Goal: Information Seeking & Learning: Learn about a topic

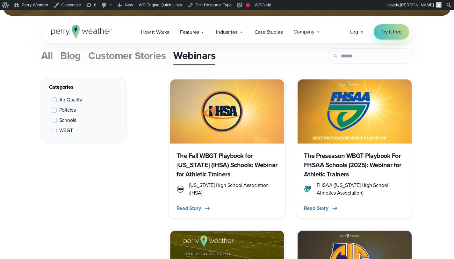
scroll to position [247, 0]
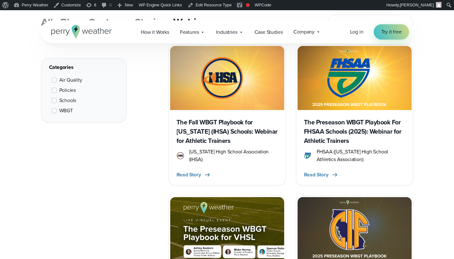
click at [221, 117] on div "The Fall WBGT Playbook for [US_STATE] (IHSA) Schools: Webinar for Athletic Trai…" at bounding box center [227, 147] width 114 height 74
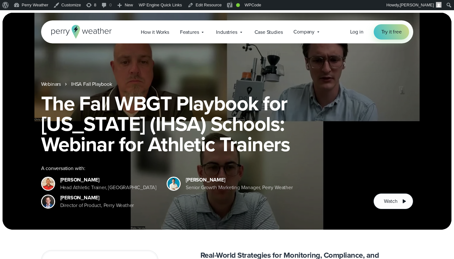
click at [49, 88] on link "Webinars" at bounding box center [51, 84] width 20 height 8
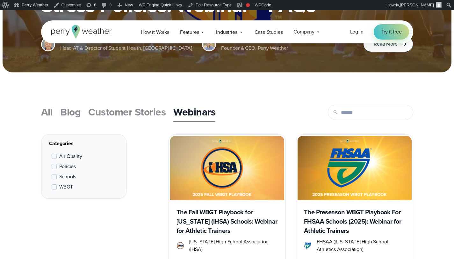
scroll to position [291, 0]
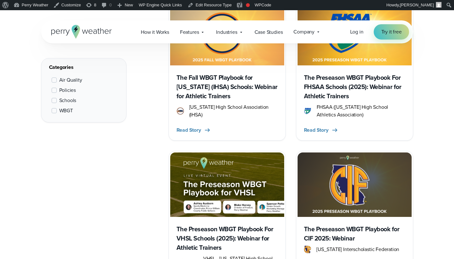
click at [240, 80] on h3 "The Fall WBGT Playbook for [US_STATE] (IHSA) Schools: Webinar for Athletic Trai…" at bounding box center [226, 87] width 101 height 28
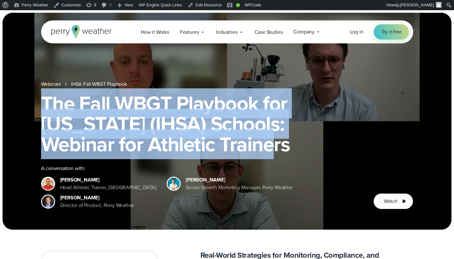
drag, startPoint x: 44, startPoint y: 121, endPoint x: 384, endPoint y: 145, distance: 340.9
click at [384, 145] on h1 "The Fall WBGT Playbook for Illinois (IHSA) Schools: Webinar for Athletic Traine…" at bounding box center [227, 123] width 372 height 61
copy h1 "The Fall WBGT Playbook for Illinois (IHSA) Schools: Webinar for Athletic Traine…"
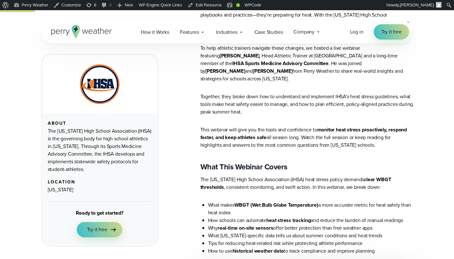
scroll to position [345, 0]
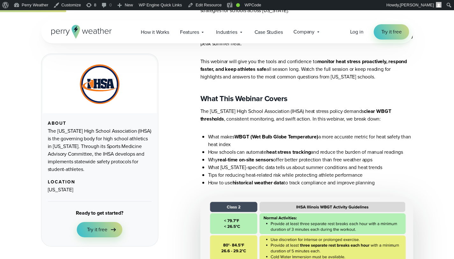
drag, startPoint x: 201, startPoint y: 166, endPoint x: 391, endPoint y: 171, distance: 189.9
copy article "What This Webinar Covers The Illinois High School Association (IHSA) heat stres…"
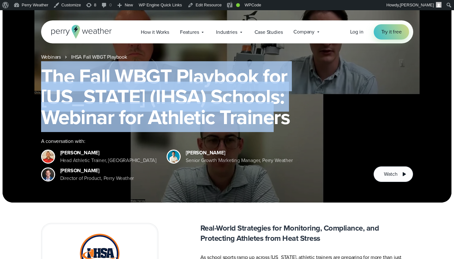
scroll to position [38, 0]
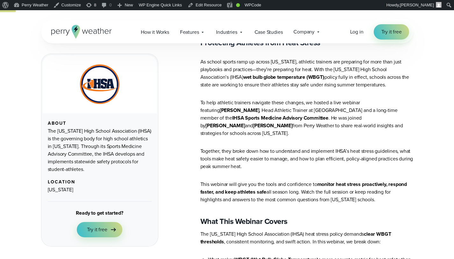
click at [324, 128] on p "To help athletic trainers navigate these changes, we hosted a live webinar feat…" at bounding box center [306, 118] width 213 height 38
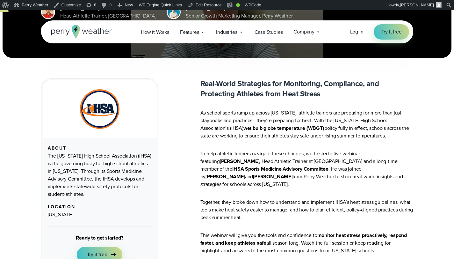
scroll to position [146, 0]
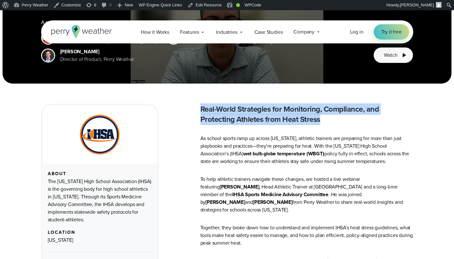
drag, startPoint x: 331, startPoint y: 120, endPoint x: 201, endPoint y: 106, distance: 131.0
copy strong "Real-World Strategies for Monitoring, Compliance, and Protecting Athletes from …"
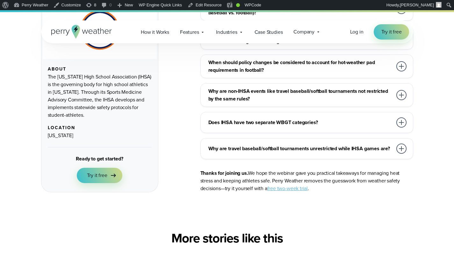
scroll to position [2319, 0]
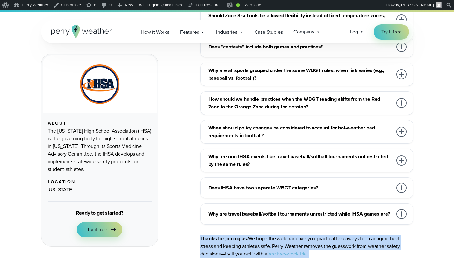
drag, startPoint x: 319, startPoint y: 229, endPoint x: 199, endPoint y: 212, distance: 121.3
copy p "Thanks for joining us. We hope the webinar gave you practical takeaways for man…"
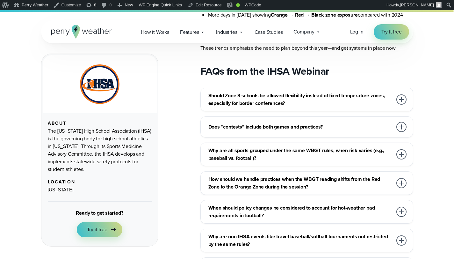
scroll to position [2205, 0]
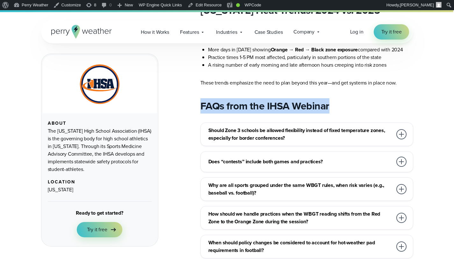
drag, startPoint x: 334, startPoint y: 80, endPoint x: 196, endPoint y: 80, distance: 138.2
copy h2 "FAQs from the IHSA Webinar"
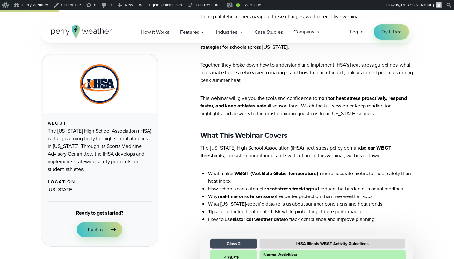
scroll to position [276, 0]
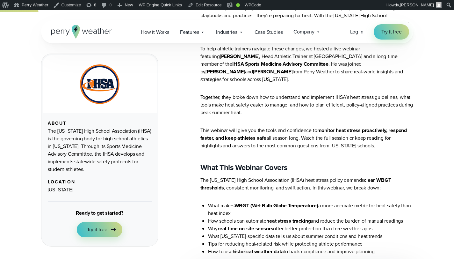
click at [241, 161] on strong "What This Webinar Covers" at bounding box center [243, 166] width 87 height 11
copy article "What This Webinar Covers"
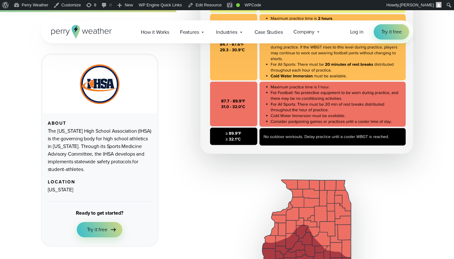
scroll to position [782, 0]
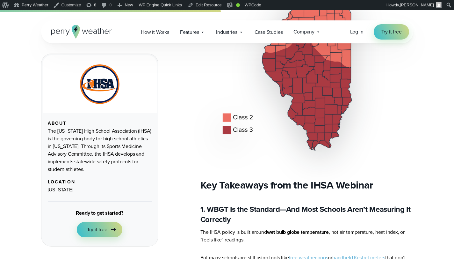
click at [241, 180] on strong "Key Takeaways from the IHSA Webinar" at bounding box center [286, 184] width 173 height 15
click at [242, 180] on strong "Key Takeaways from the IHSA Webinar" at bounding box center [286, 184] width 173 height 15
click at [252, 177] on strong "Key Takeaways from the IHSA Webinar" at bounding box center [286, 184] width 173 height 15
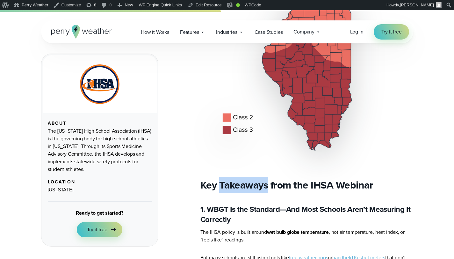
click at [252, 177] on strong "Key Takeaways from the IHSA Webinar" at bounding box center [286, 184] width 173 height 15
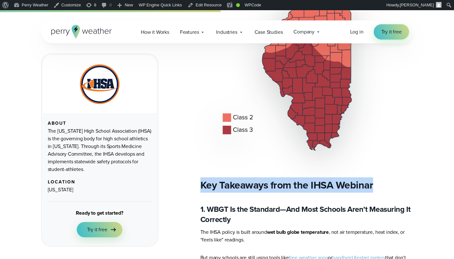
click at [252, 177] on strong "Key Takeaways from the IHSA Webinar" at bounding box center [286, 184] width 173 height 15
copy article "Key Takeaways from the IHSA Webinar"
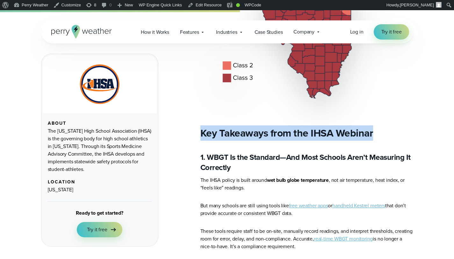
scroll to position [859, 0]
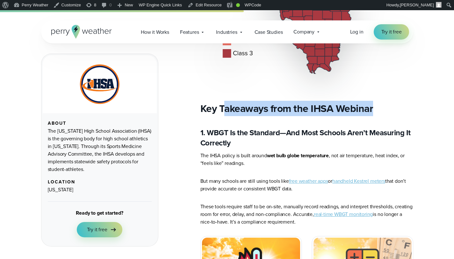
click at [223, 106] on strong "Key Takeaways from the IHSA Webinar" at bounding box center [286, 108] width 173 height 15
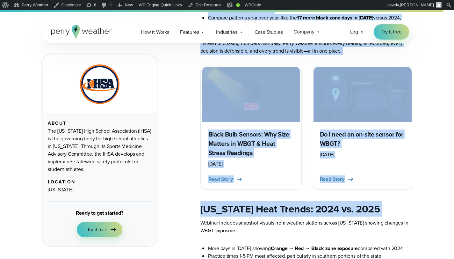
scroll to position [2053, 0]
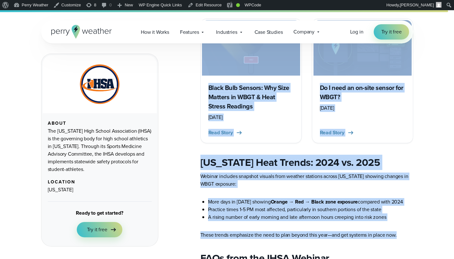
drag, startPoint x: 202, startPoint y: 101, endPoint x: 372, endPoint y: 138, distance: 174.8
copy article "Key Takeaways from the IHSA Webinar 1. WBGT Is the Standard—And Most Schools Ar…"
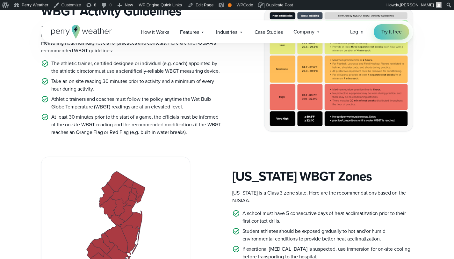
scroll to position [320, 0]
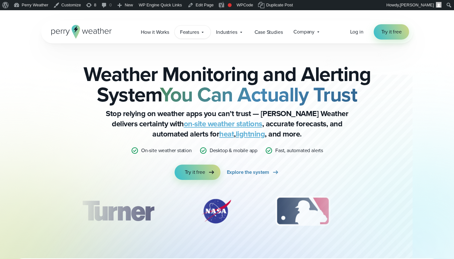
click at [192, 32] on span "Features" at bounding box center [189, 32] width 19 height 8
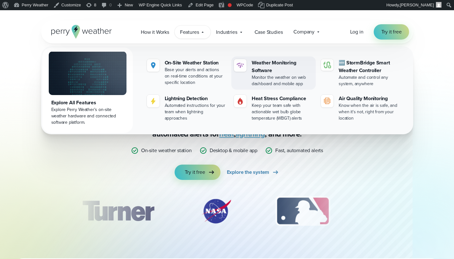
click at [282, 73] on div "Weather Monitoring Software" at bounding box center [282, 66] width 61 height 15
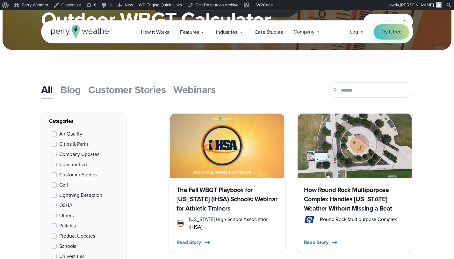
scroll to position [174, 0]
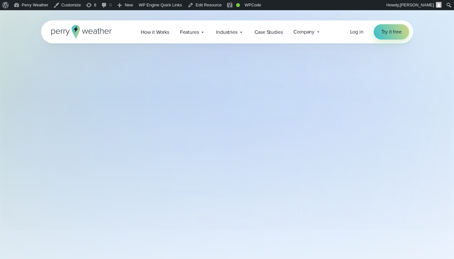
select select "***"
type input "*******"
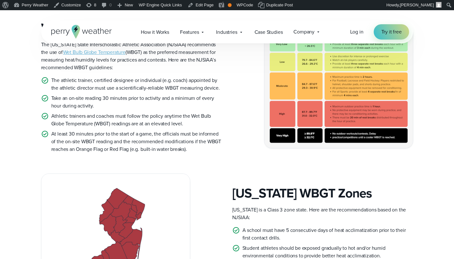
scroll to position [306, 0]
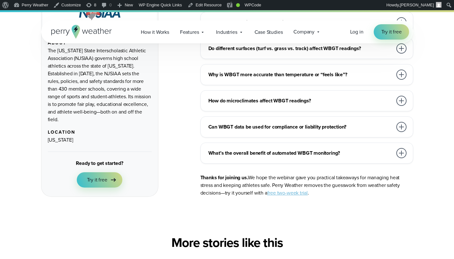
scroll to position [886, 0]
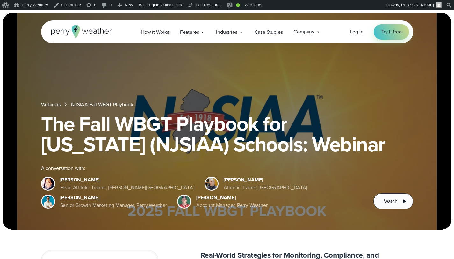
scroll to position [127, 0]
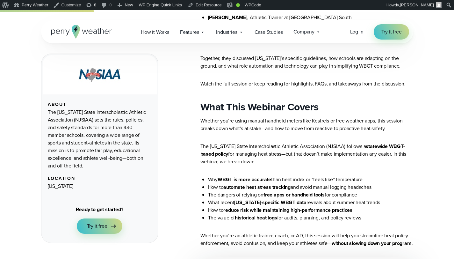
scroll to position [344, 0]
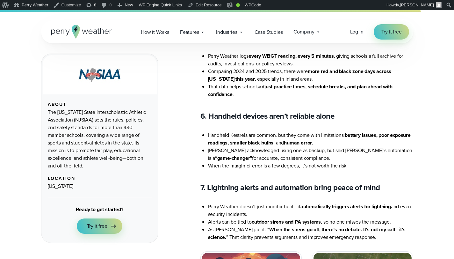
scroll to position [1576, 0]
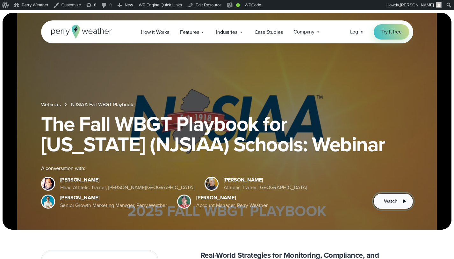
click at [400, 204] on icon at bounding box center [404, 201] width 8 height 8
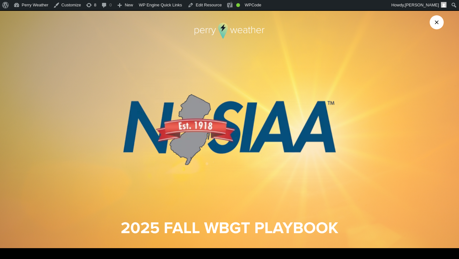
click at [171, 149] on img at bounding box center [229, 129] width 459 height 259
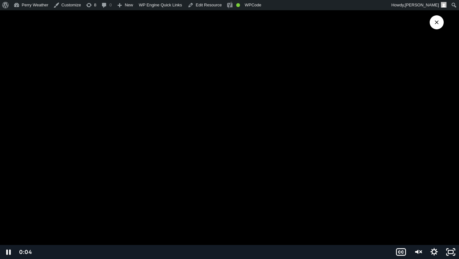
click at [136, 150] on div at bounding box center [229, 129] width 459 height 259
drag, startPoint x: 417, startPoint y: 251, endPoint x: 398, endPoint y: 231, distance: 27.7
click at [417, 251] on icon "Unmute" at bounding box center [416, 251] width 3 height 4
click at [347, 184] on div at bounding box center [229, 129] width 459 height 259
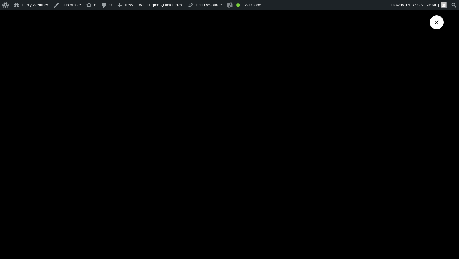
click at [439, 21] on button "Close Video" at bounding box center [436, 22] width 14 height 14
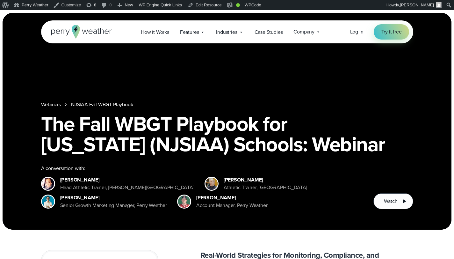
click at [289, 154] on h1 "The Fall WBGT Playbook for [US_STATE] (NJSIAA) Schools: Webinar" at bounding box center [227, 133] width 372 height 41
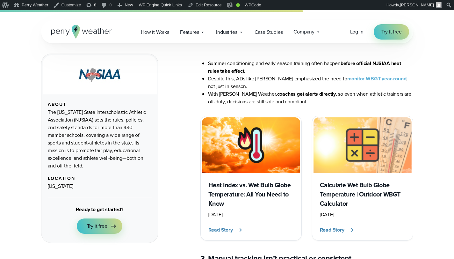
scroll to position [1249, 0]
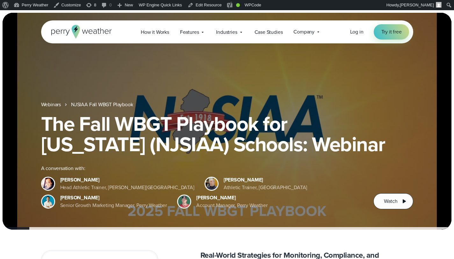
click at [47, 106] on link "Webinars" at bounding box center [51, 105] width 20 height 8
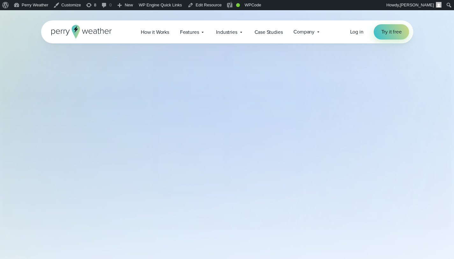
select select "***"
